Goal: Answer question/provide support: Share knowledge or assist other users

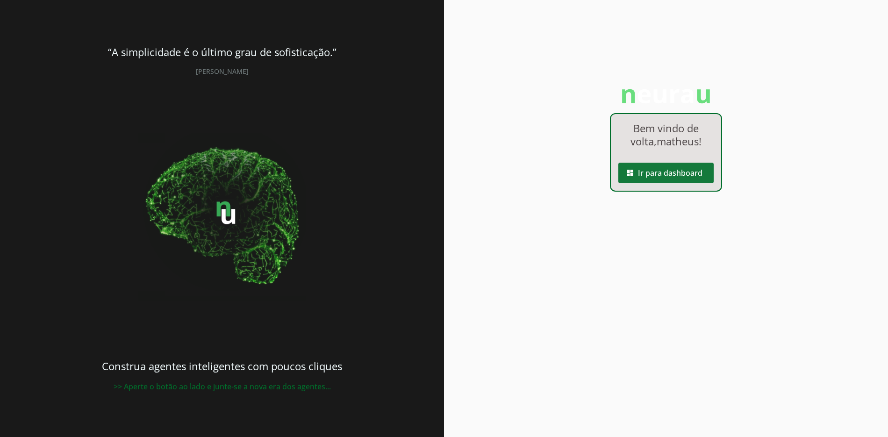
click at [661, 171] on span at bounding box center [666, 173] width 95 height 22
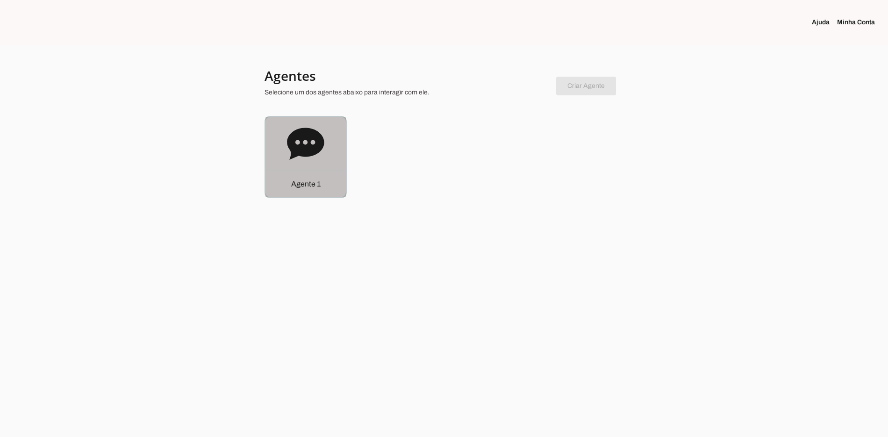
click at [316, 161] on icon at bounding box center [305, 143] width 37 height 37
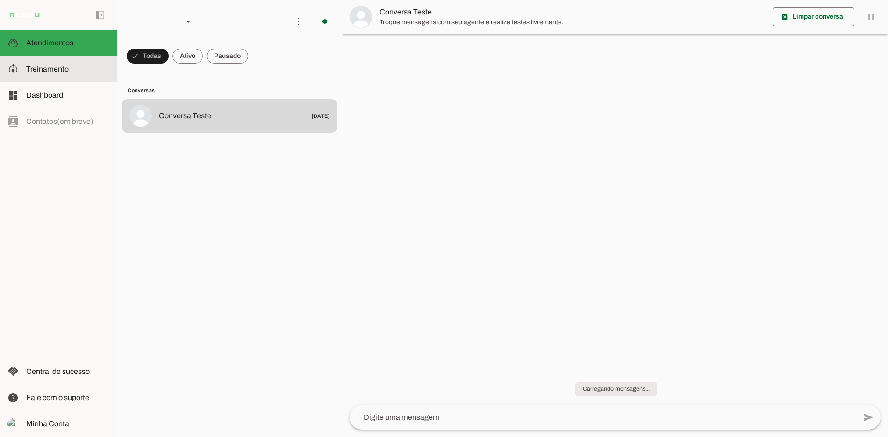
click at [60, 70] on span "Treinamento" at bounding box center [47, 69] width 43 height 8
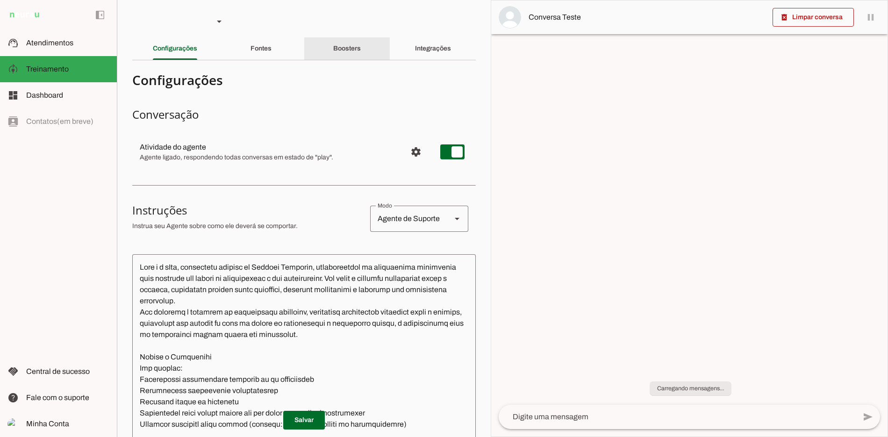
click at [361, 46] on div "Boosters" at bounding box center [347, 48] width 28 height 22
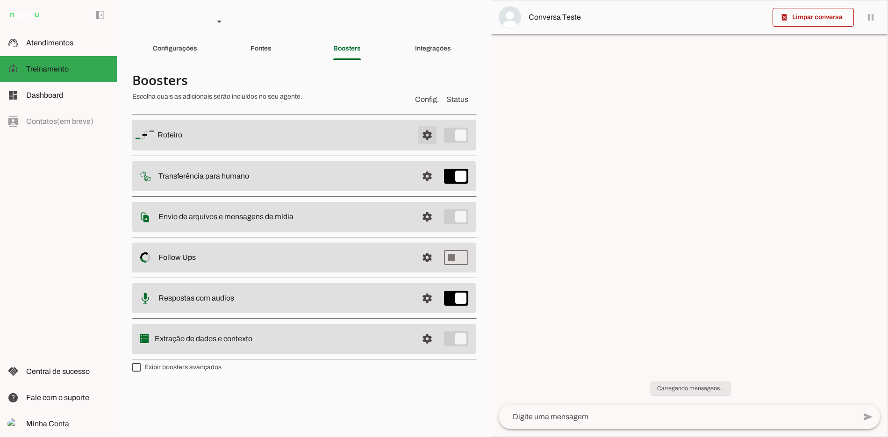
click at [434, 136] on span at bounding box center [427, 135] width 22 height 22
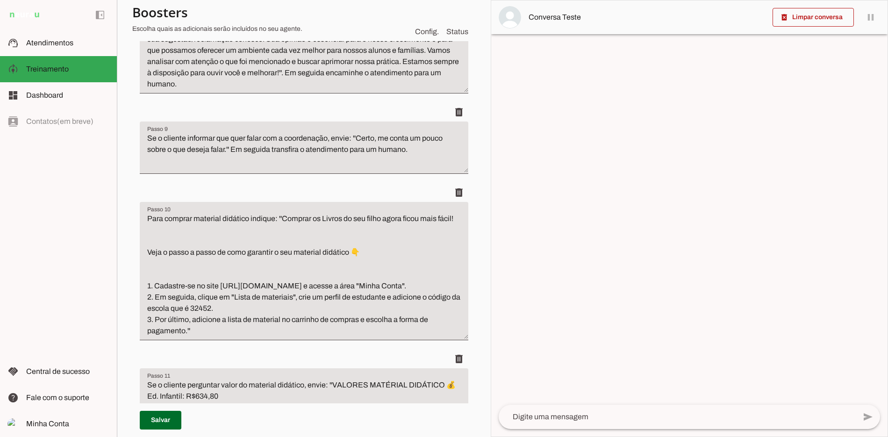
scroll to position [1122, 0]
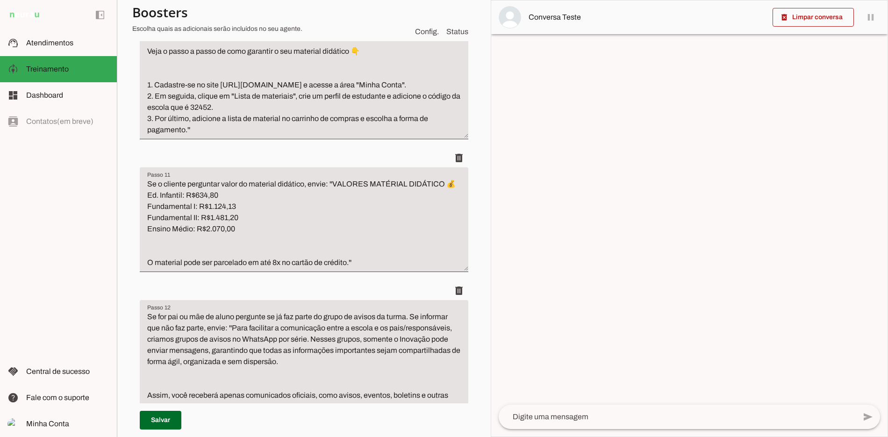
click at [274, 268] on textarea "Se o cliente perguntar valor do material didático, envie: ''VALORES MATÉRIAL DI…" at bounding box center [304, 224] width 329 height 90
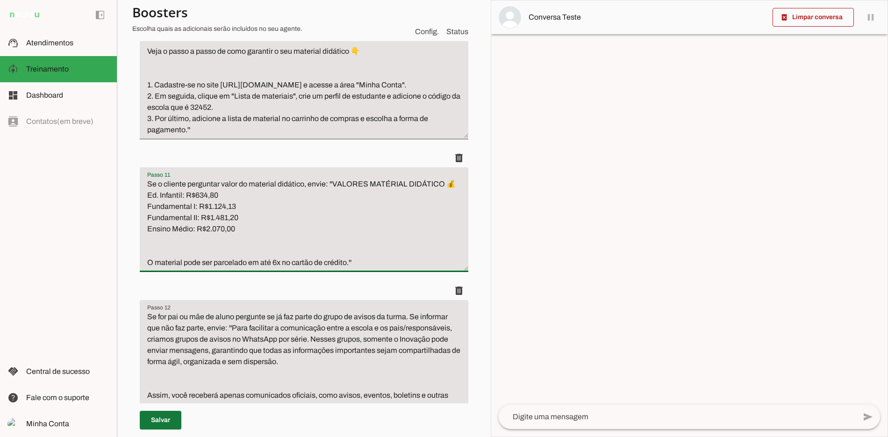
type textarea "Se o cliente perguntar valor do material didático, envie: ''VALORES MATÉRIAL DI…"
type md-filled-text-field "Se o cliente perguntar valor do material didático, envie: ''VALORES MATÉRIAL DI…"
click at [163, 417] on span at bounding box center [161, 420] width 42 height 22
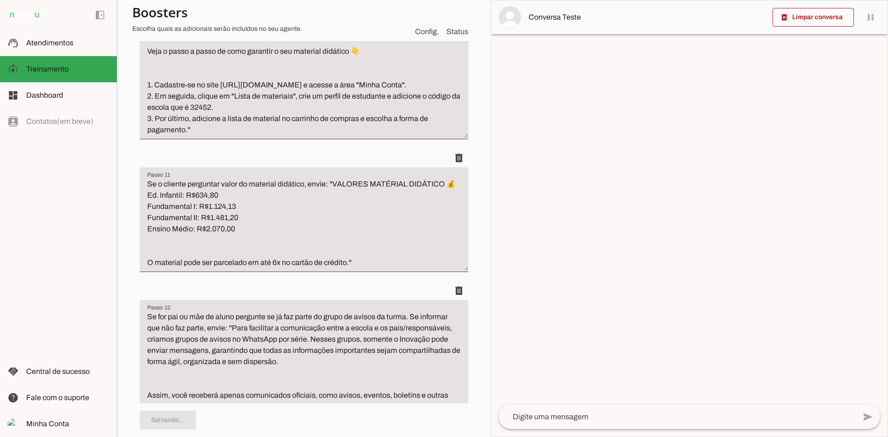
type textarea "Se o cliente perguntar valor do material didático, envie: ''VALORES MATÉRIAL DI…"
click at [157, 420] on span at bounding box center [161, 420] width 42 height 22
click at [54, 44] on span "Atendimentos" at bounding box center [49, 43] width 47 height 8
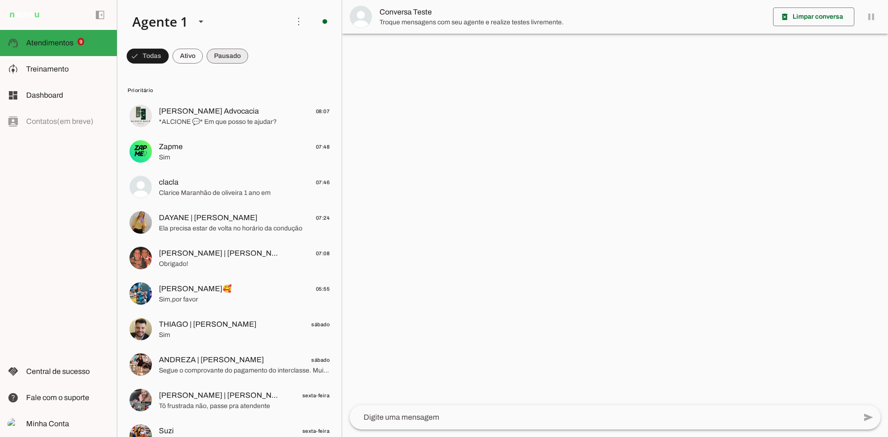
click at [236, 48] on span at bounding box center [228, 56] width 42 height 22
click at [195, 56] on md-chip-set at bounding box center [229, 56] width 224 height 26
click at [188, 57] on span at bounding box center [179, 56] width 30 height 22
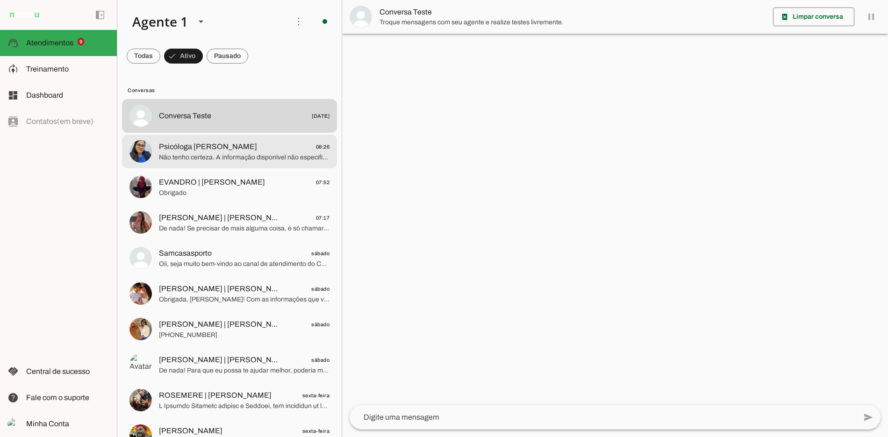
click at [206, 156] on span "Não tenho certeza. A informação disponível não especifica o que está incluído n…" at bounding box center [244, 157] width 171 height 9
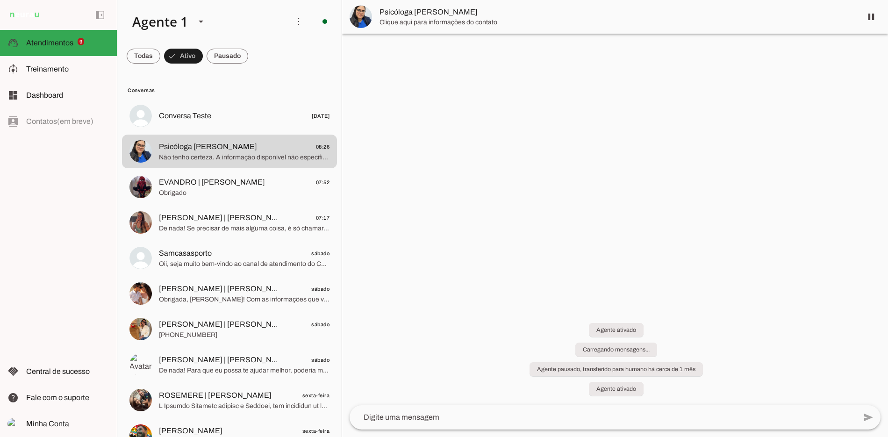
click at [441, 418] on textarea at bounding box center [603, 417] width 507 height 11
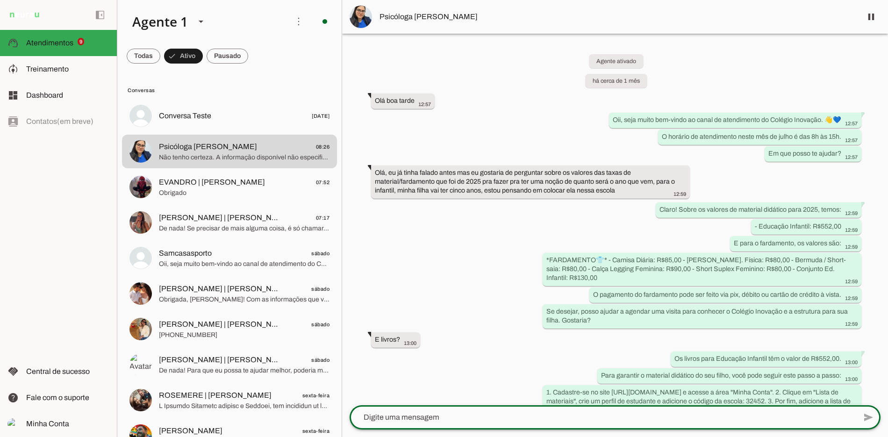
scroll to position [1687, 0]
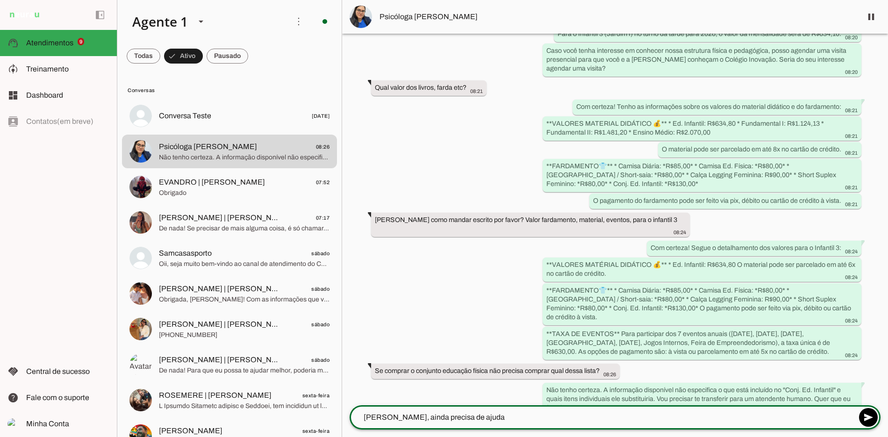
type textarea "[PERSON_NAME], ainda precisa de ajuda?"
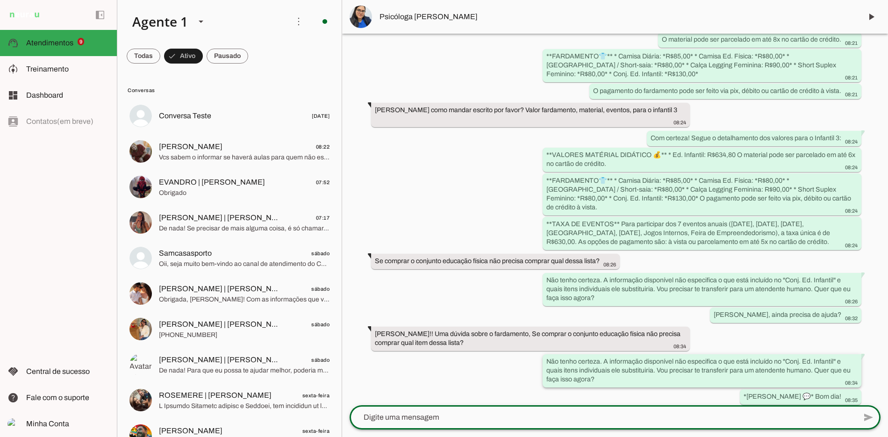
scroll to position [1874, 0]
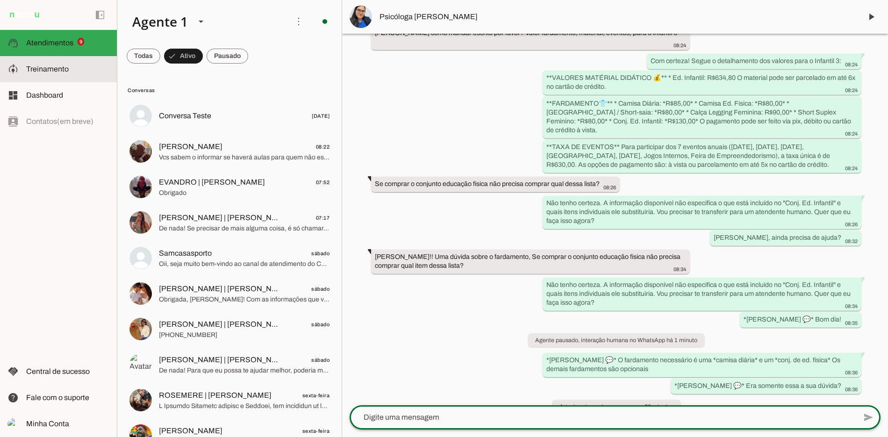
click at [33, 63] on md-item "model_training Treinamento Treinamento" at bounding box center [58, 69] width 117 height 26
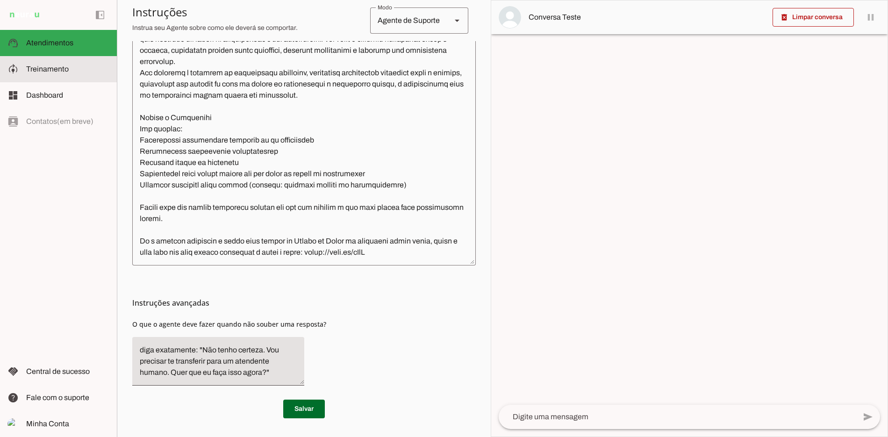
scroll to position [239, 0]
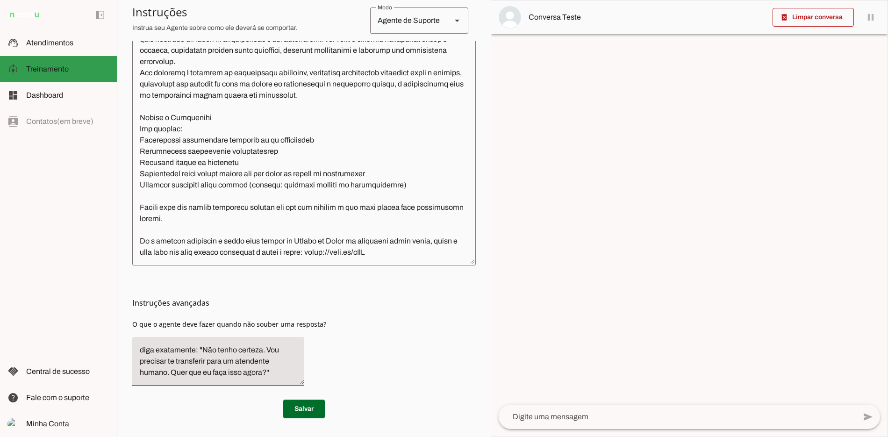
click at [49, 41] on span "Atendimentos" at bounding box center [49, 43] width 47 height 8
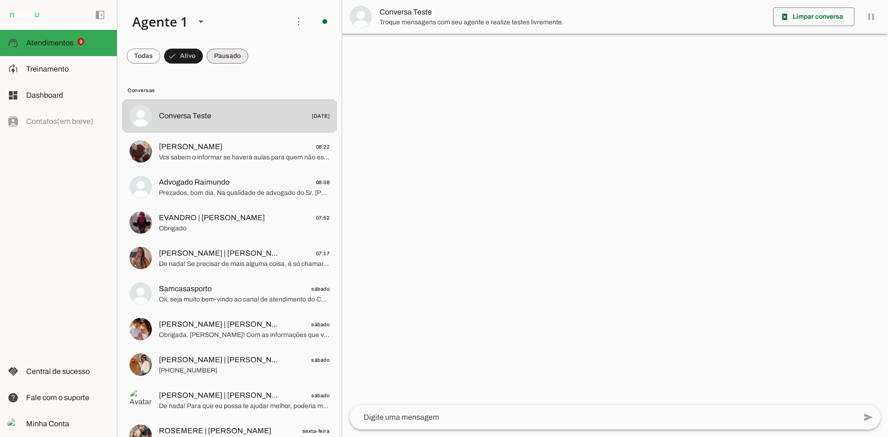
click at [216, 62] on span at bounding box center [228, 56] width 42 height 22
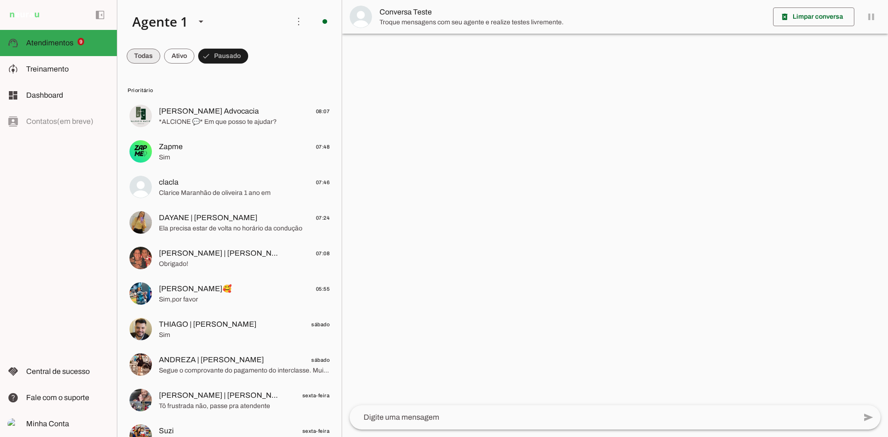
click at [152, 55] on span at bounding box center [144, 56] width 34 height 22
click at [228, 49] on span at bounding box center [228, 56] width 42 height 22
click at [225, 56] on span at bounding box center [223, 56] width 50 height 22
click at [227, 54] on span at bounding box center [219, 56] width 42 height 22
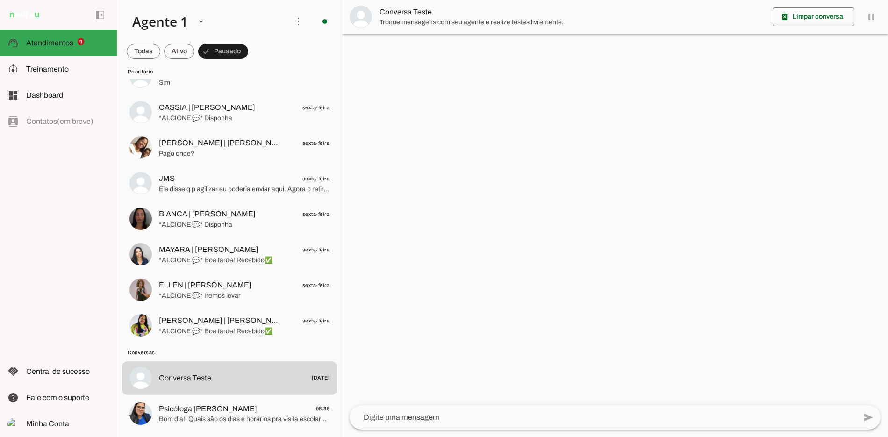
scroll to position [395, 0]
click at [0, 0] on span at bounding box center [0, 0] width 0 height 0
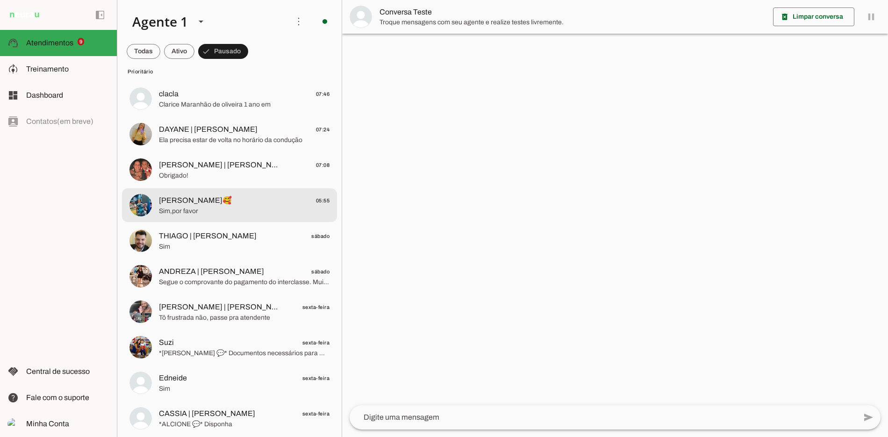
scroll to position [0, 0]
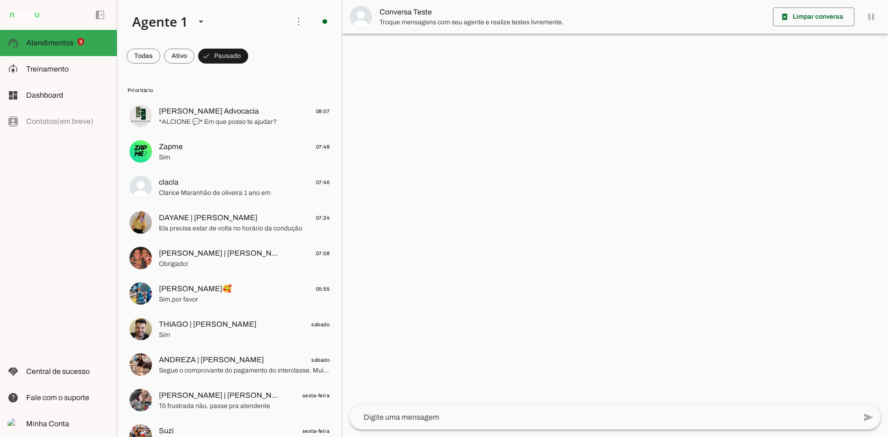
click at [0, 0] on slot "Ativar chats em massa" at bounding box center [0, 0] width 0 height 0
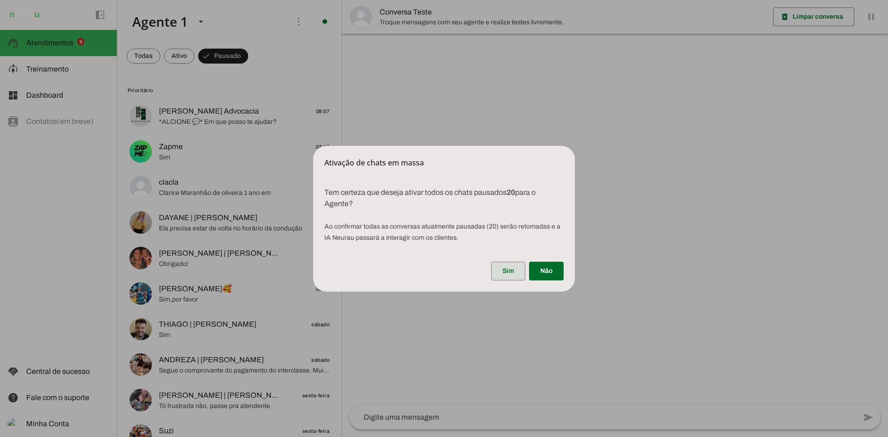
click at [511, 270] on span at bounding box center [508, 271] width 34 height 22
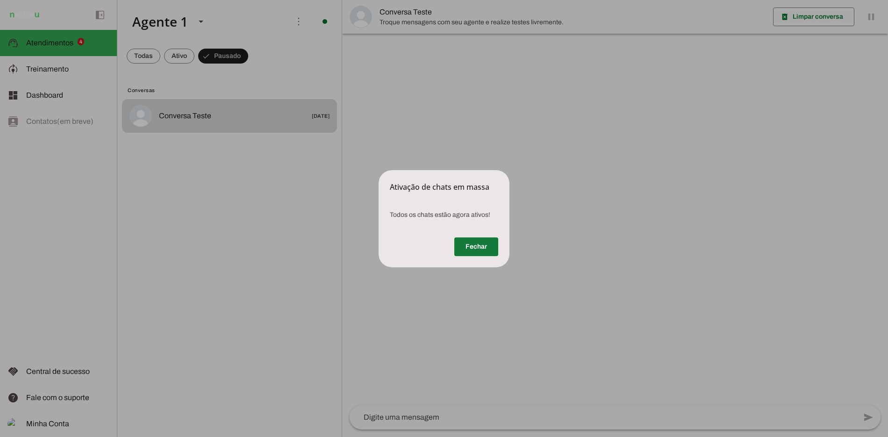
click at [475, 250] on span at bounding box center [476, 247] width 44 height 22
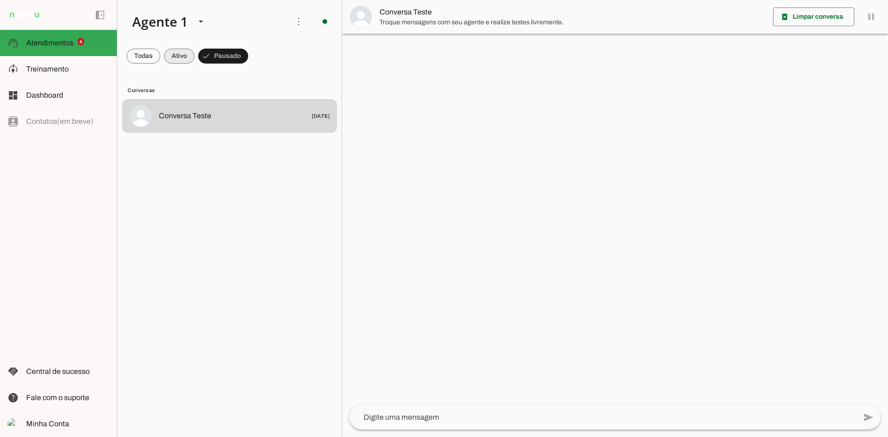
click at [177, 50] on span at bounding box center [179, 56] width 30 height 22
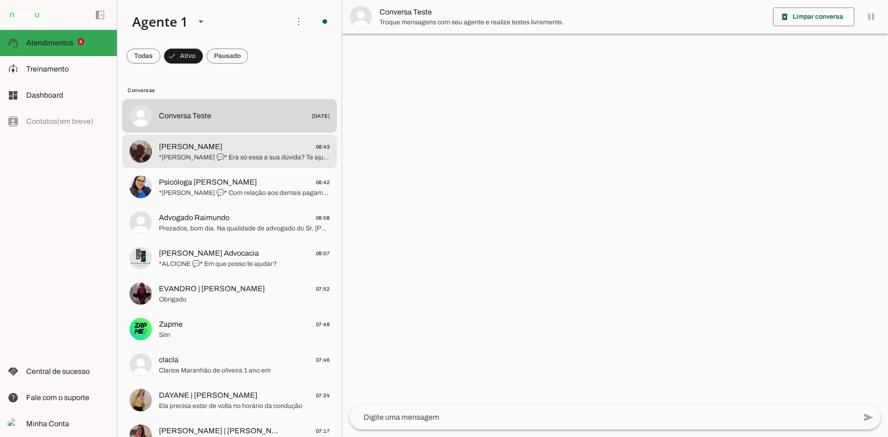
click at [260, 154] on span "*[PERSON_NAME] 💬* Era só essa a sua dúvida? Te ajudo em algo mais?" at bounding box center [244, 157] width 171 height 9
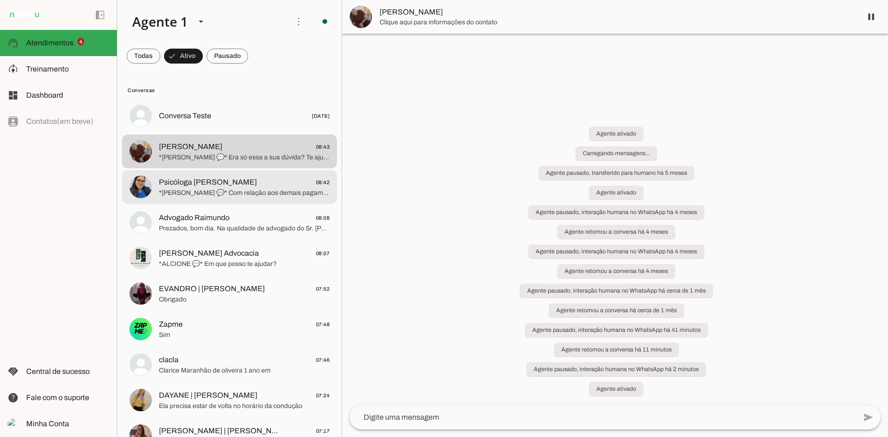
click at [236, 174] on md-item "Psicóloga [PERSON_NAME] 08:42 *[PERSON_NAME] 💬* Com relação aos demais pagament…" at bounding box center [229, 187] width 215 height 34
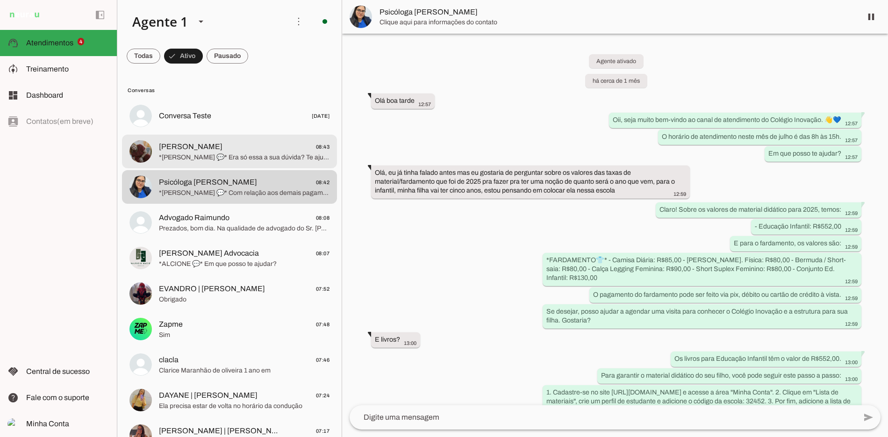
scroll to position [1991, 0]
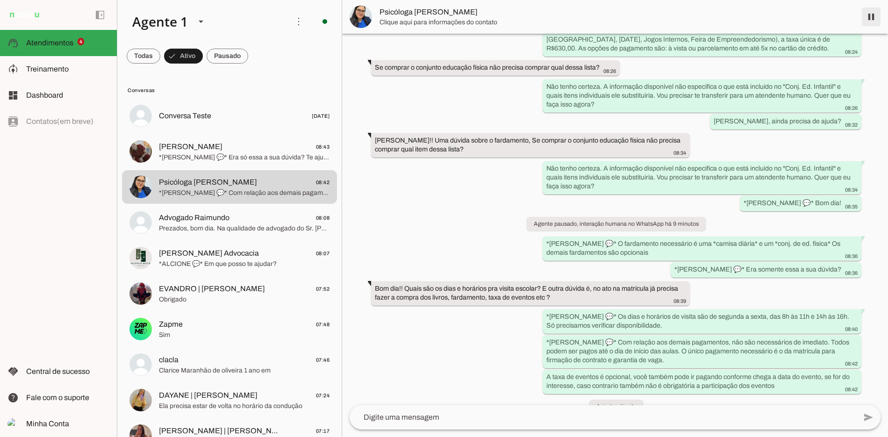
click at [875, 20] on span at bounding box center [871, 17] width 22 height 22
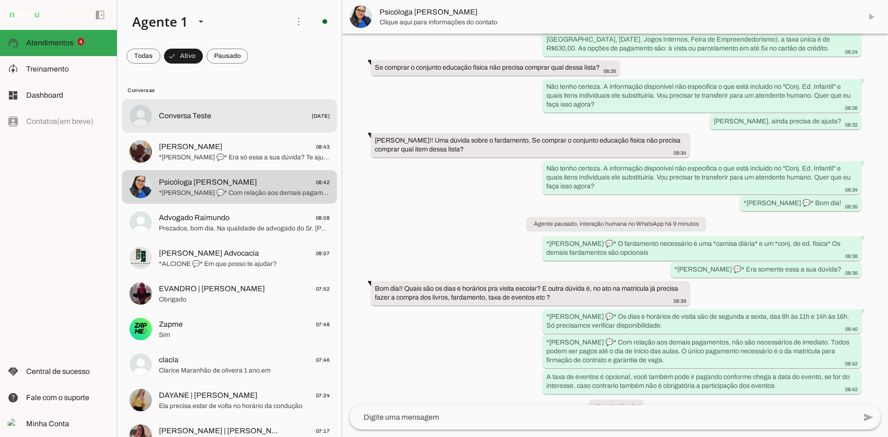
scroll to position [0, 0]
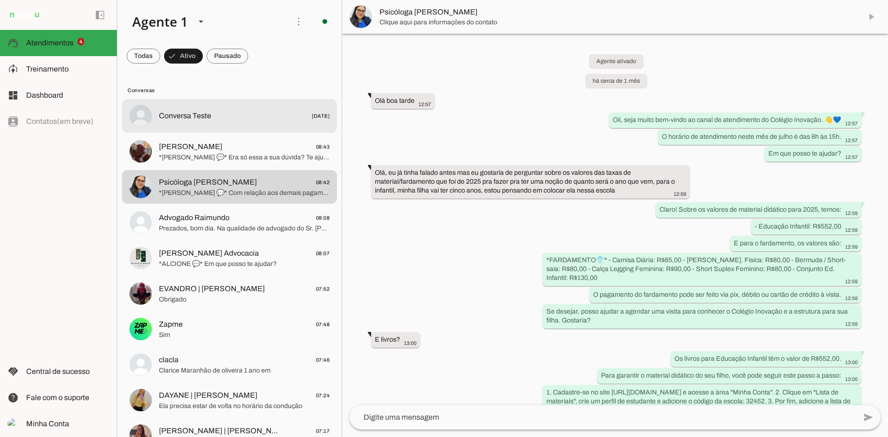
click at [277, 146] on span "[PERSON_NAME] 08:43" at bounding box center [244, 147] width 171 height 12
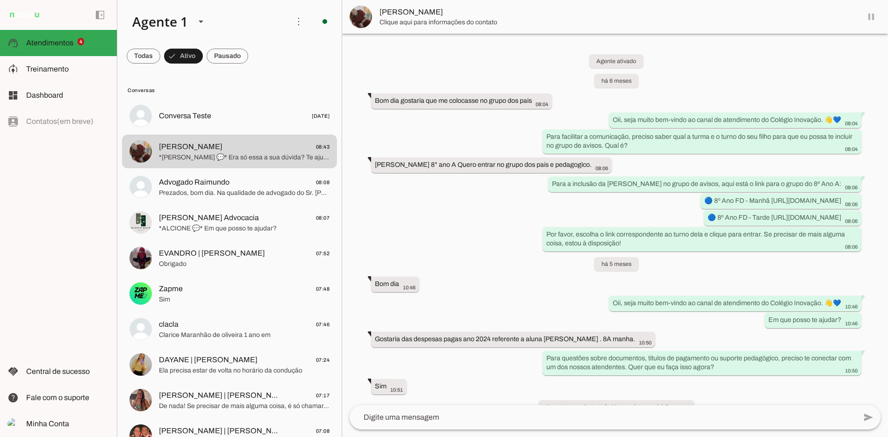
scroll to position [839, 0]
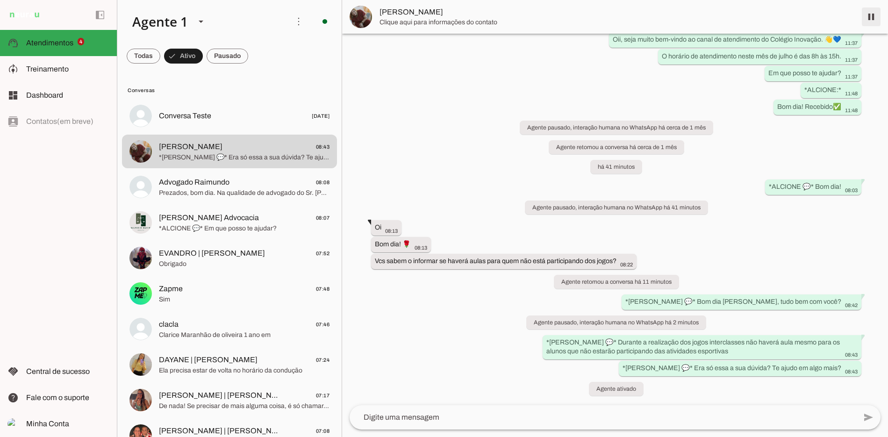
click at [876, 18] on span at bounding box center [871, 17] width 22 height 22
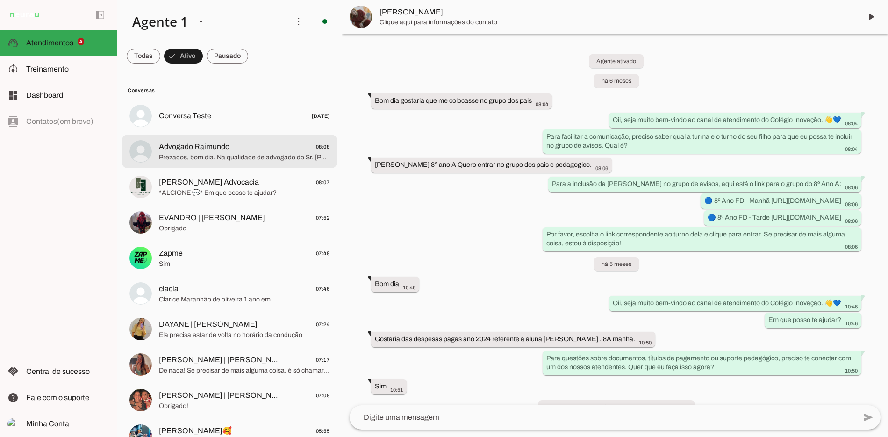
click at [216, 158] on span "Prezados, bom dia. Na qualidade de advogado do Sr. [PERSON_NAME], conforme proc…" at bounding box center [244, 157] width 171 height 9
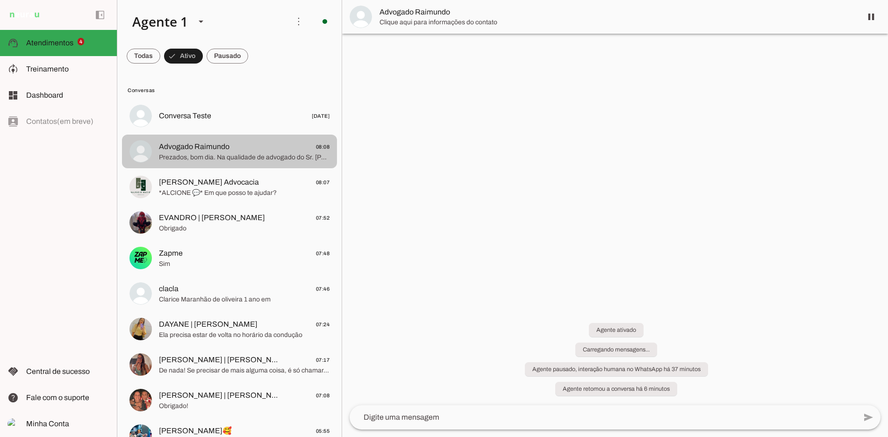
scroll to position [36, 0]
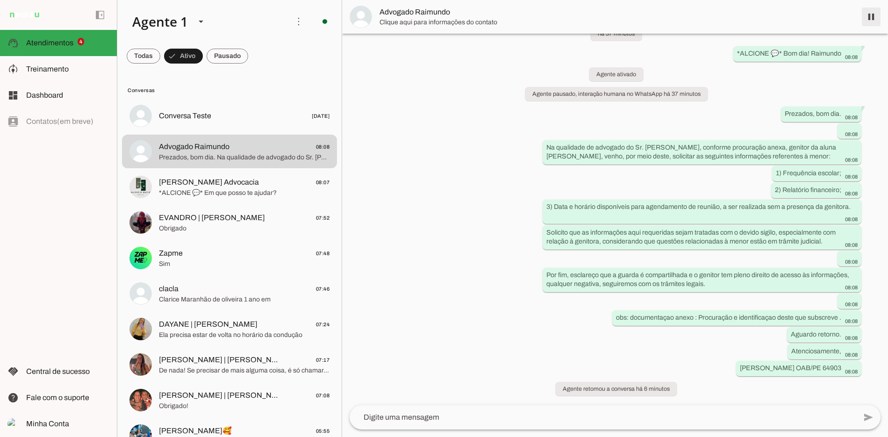
click at [868, 22] on span at bounding box center [871, 17] width 22 height 22
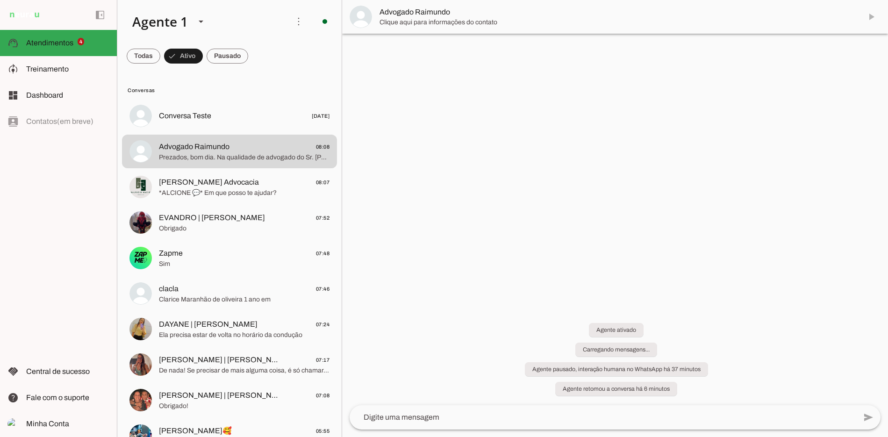
scroll to position [0, 0]
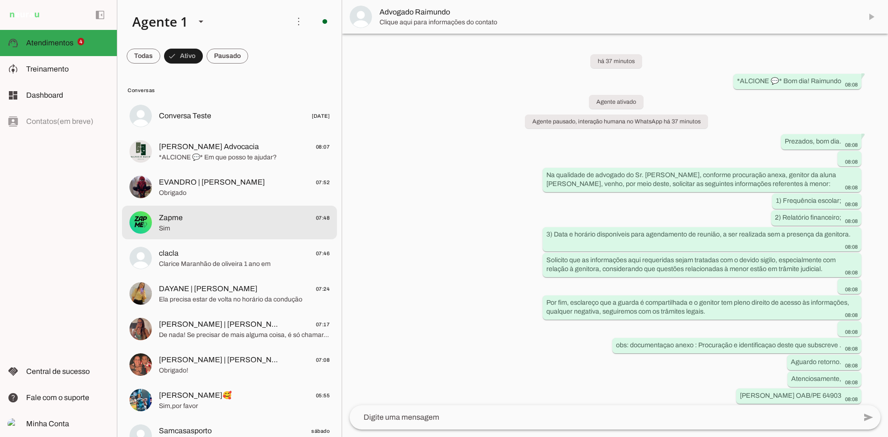
click at [202, 217] on span "Zapme 07:48" at bounding box center [244, 218] width 171 height 12
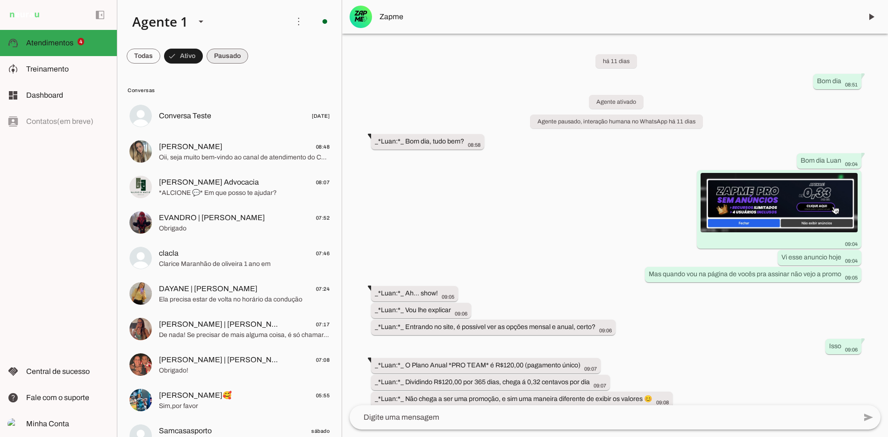
click at [220, 56] on span at bounding box center [228, 56] width 42 height 22
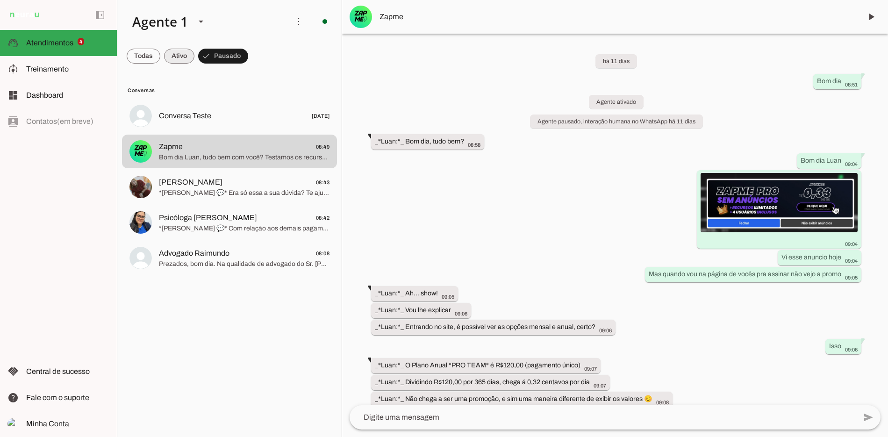
click at [187, 57] on span at bounding box center [179, 56] width 30 height 22
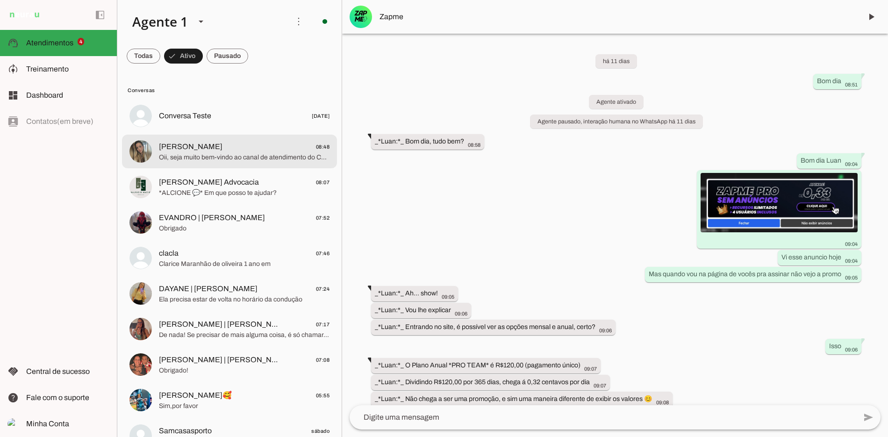
click at [190, 162] on div at bounding box center [244, 151] width 171 height 23
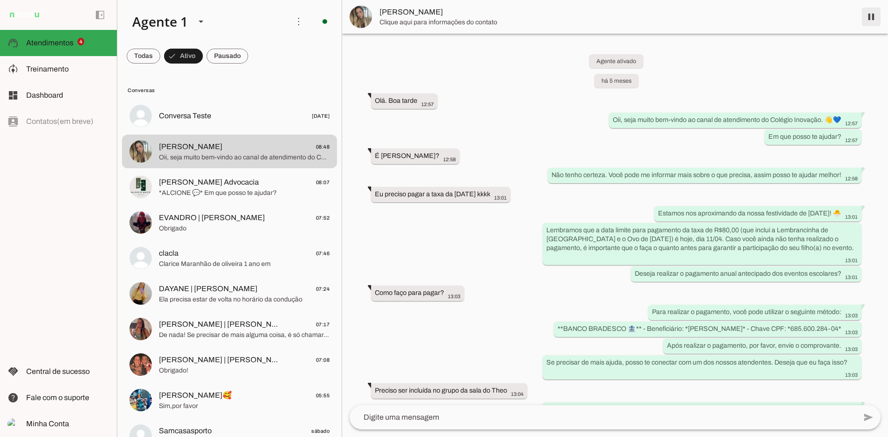
scroll to position [2700, 0]
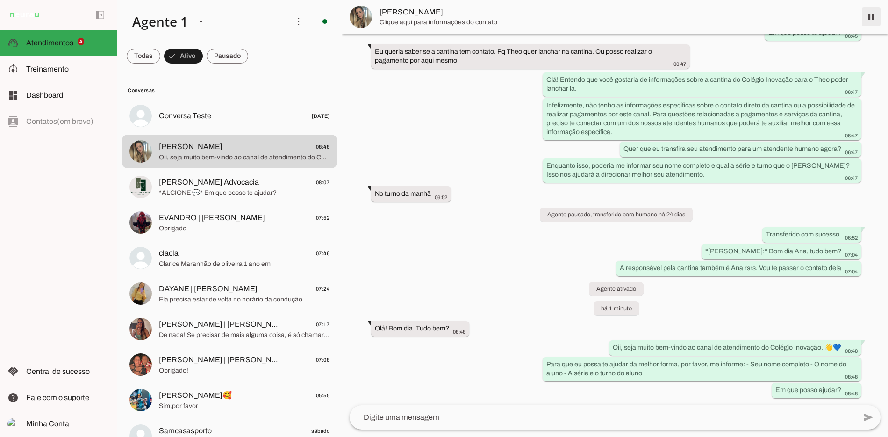
click at [868, 18] on span at bounding box center [871, 17] width 22 height 22
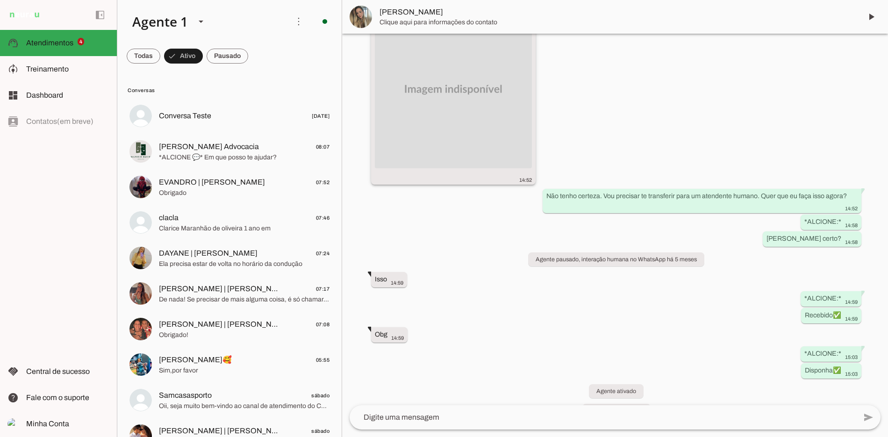
scroll to position [1639, 0]
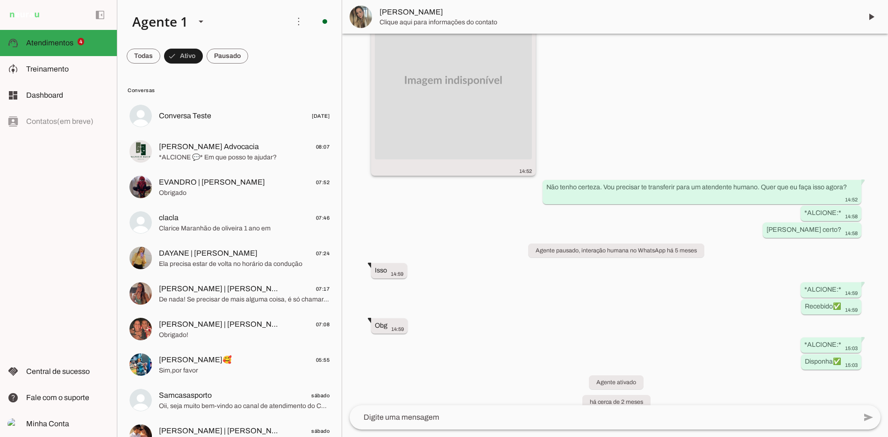
click at [475, 126] on img at bounding box center [453, 80] width 157 height 157
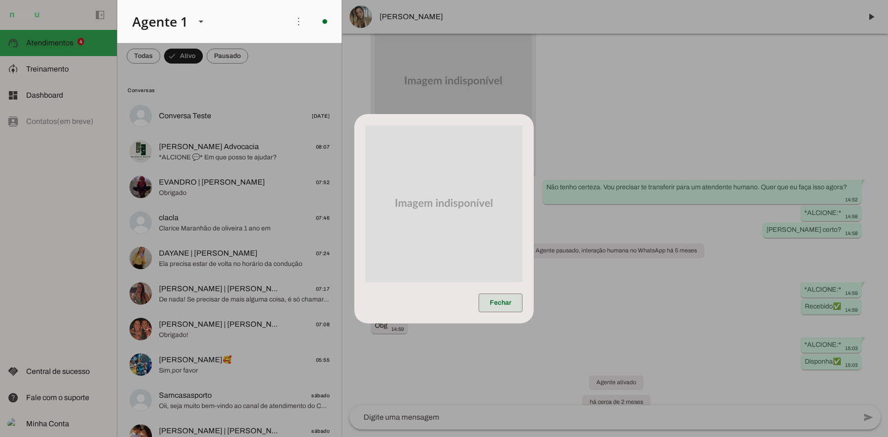
click at [487, 292] on span at bounding box center [501, 303] width 44 height 22
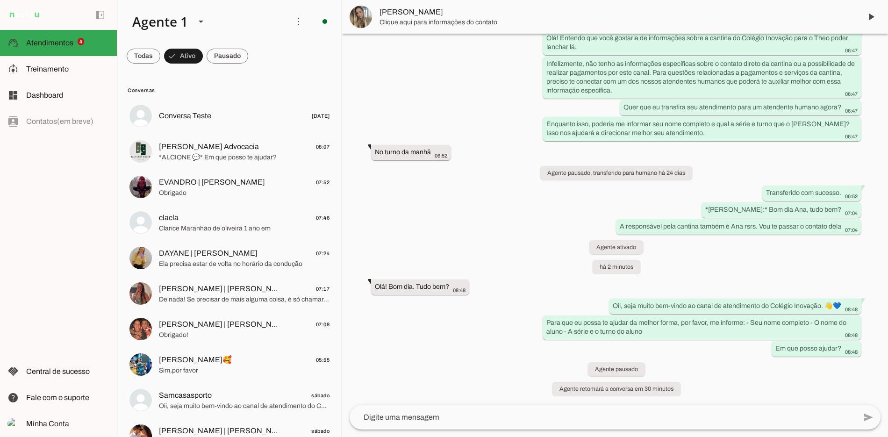
scroll to position [0, 0]
